Goal: Information Seeking & Learning: Learn about a topic

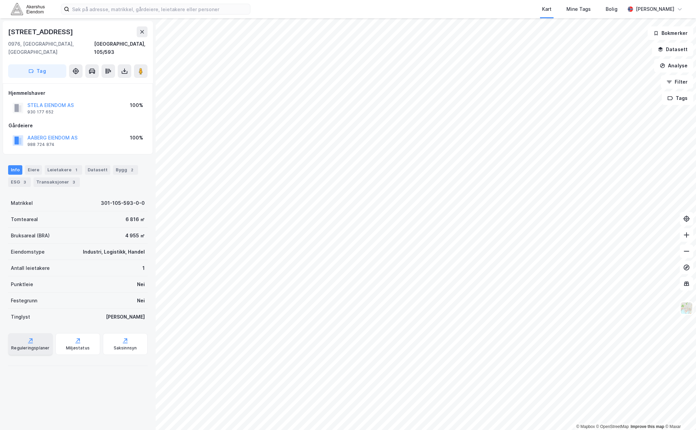
click at [33, 345] on div "Reguleringsplaner" at bounding box center [30, 347] width 38 height 5
